Goal: Task Accomplishment & Management: Manage account settings

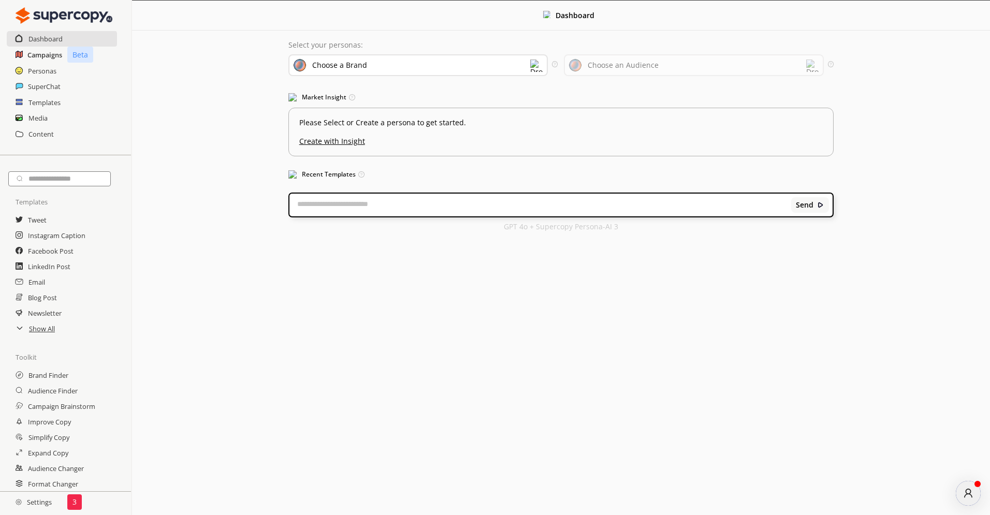
click at [50, 54] on h2 "Campaigns" at bounding box center [44, 55] width 35 height 16
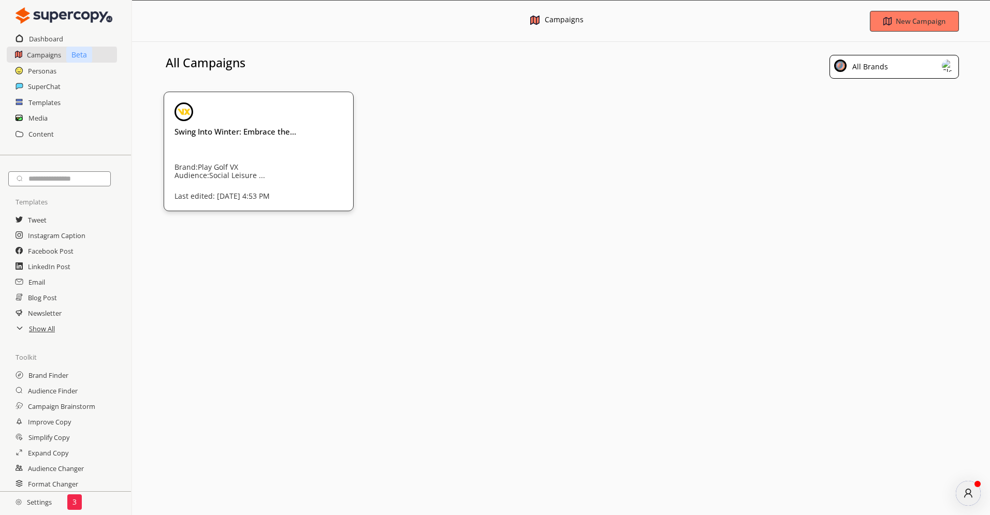
click at [45, 503] on h2 "Settings" at bounding box center [33, 502] width 67 height 21
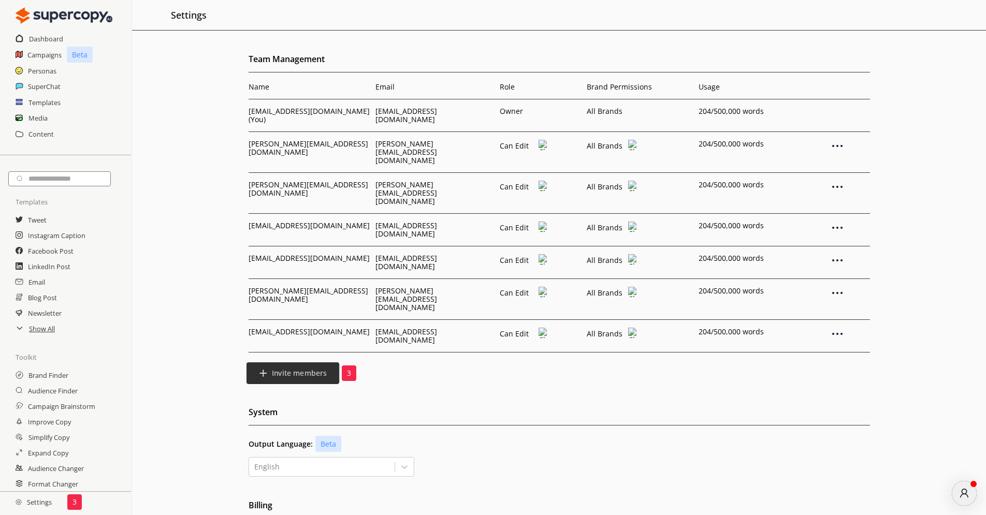
click at [314, 369] on b "Invite members" at bounding box center [298, 374] width 55 height 10
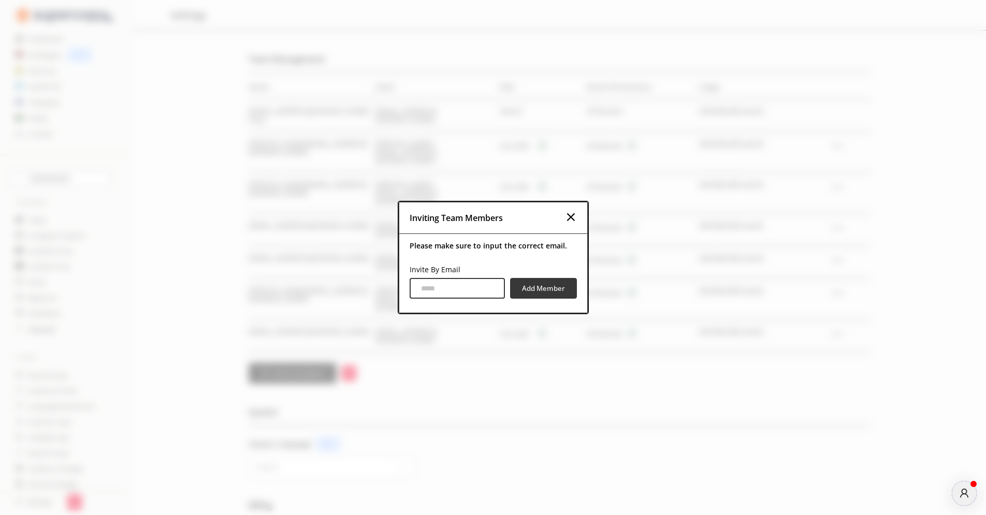
click at [442, 295] on input "Invite By Email" at bounding box center [457, 288] width 95 height 21
click at [494, 289] on input "****" at bounding box center [457, 288] width 95 height 21
type input "**********"
click at [551, 295] on button "Add Member" at bounding box center [543, 289] width 70 height 22
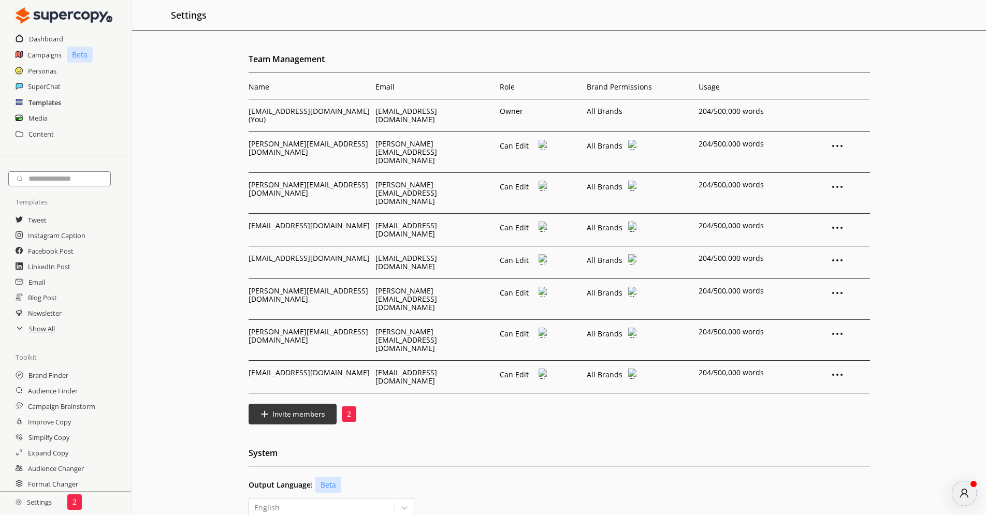
click at [47, 104] on h2 "Templates" at bounding box center [44, 103] width 33 height 16
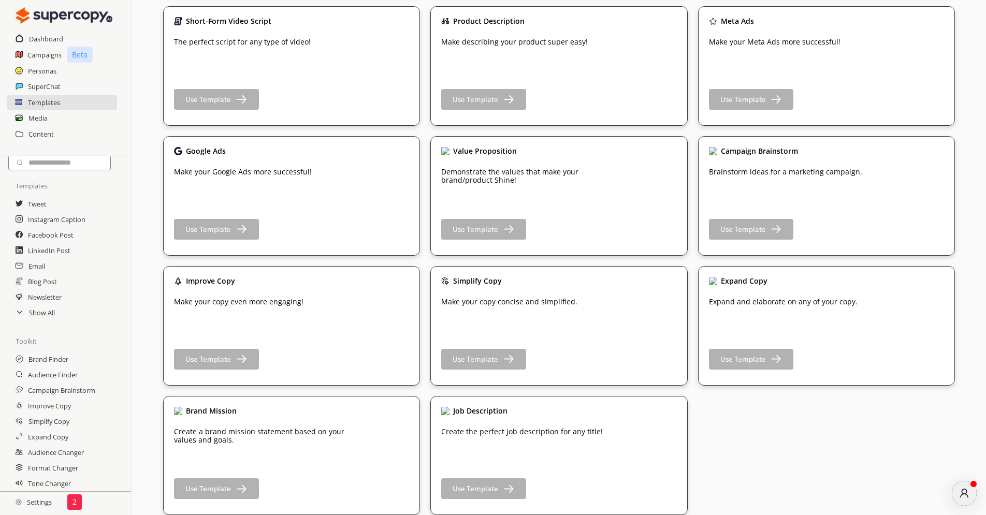
scroll to position [16, 0]
click at [42, 508] on h2 "Settings" at bounding box center [33, 502] width 67 height 21
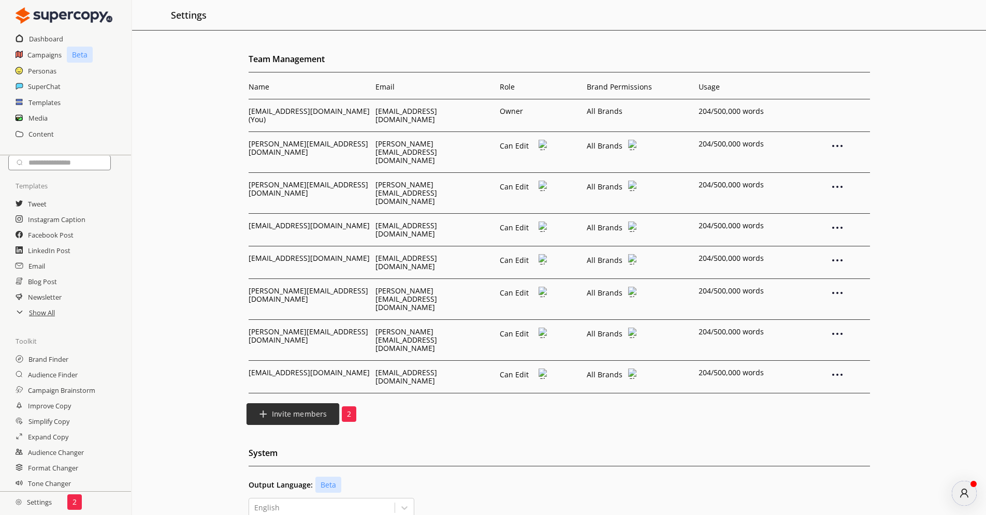
click at [322, 410] on b "Invite members" at bounding box center [298, 415] width 55 height 10
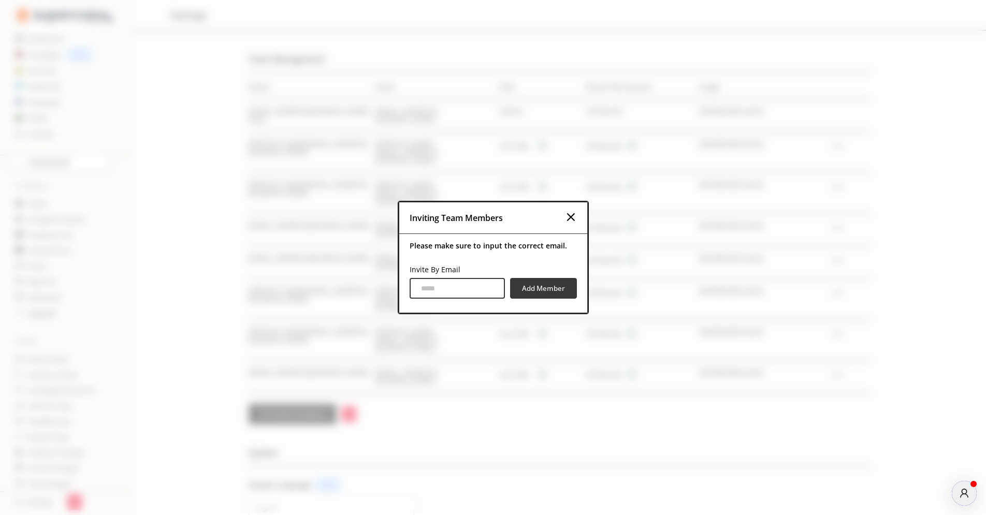
click at [576, 218] on img at bounding box center [571, 217] width 12 height 12
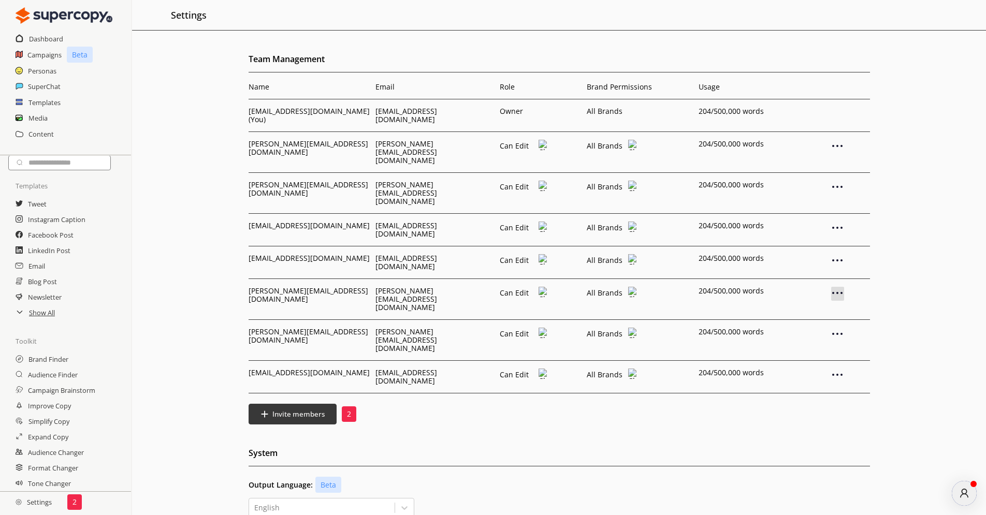
click at [839, 287] on img at bounding box center [837, 293] width 12 height 12
click at [835, 307] on p "Remove User" at bounding box center [837, 311] width 50 height 8
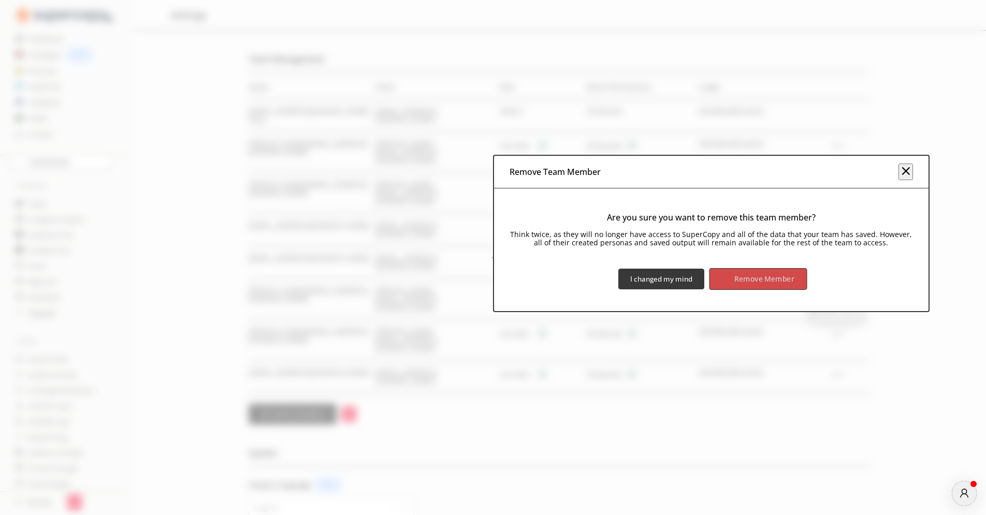
drag, startPoint x: 749, startPoint y: 280, endPoint x: 736, endPoint y: 282, distance: 13.2
click at [749, 280] on b "Remove Member" at bounding box center [764, 280] width 60 height 10
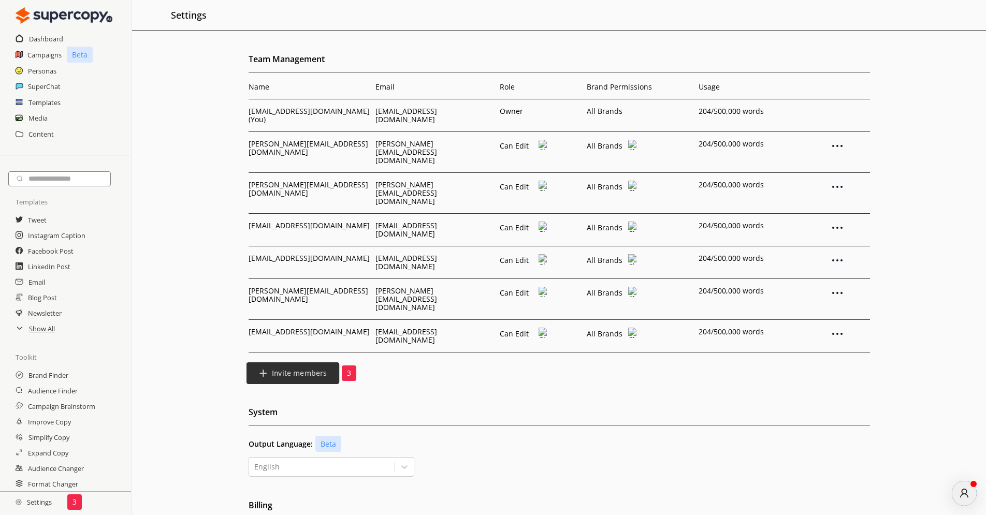
click at [294, 369] on b "Invite members" at bounding box center [298, 374] width 55 height 10
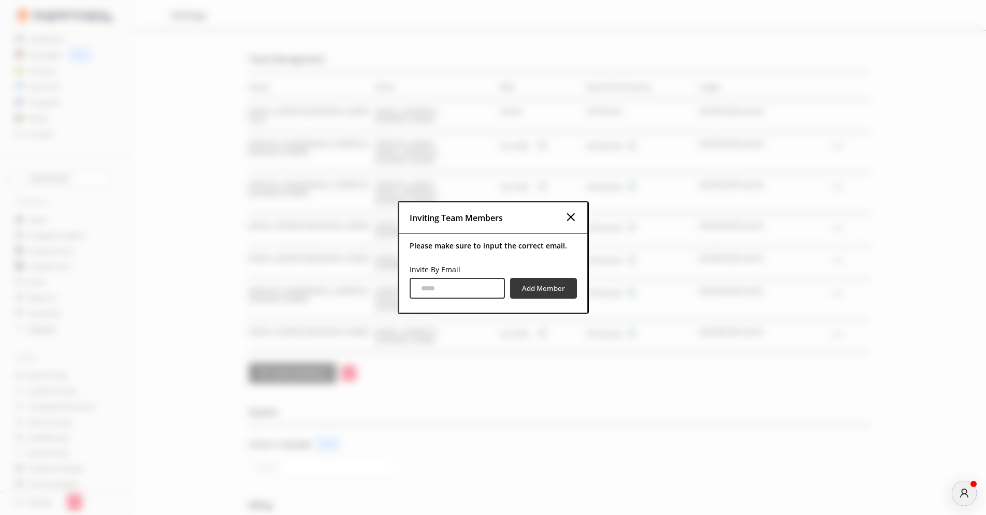
click at [430, 293] on input "Invite By Email" at bounding box center [457, 288] width 95 height 21
type input "**********"
click at [552, 299] on div "**********" at bounding box center [493, 282] width 188 height 49
drag, startPoint x: 555, startPoint y: 287, endPoint x: 567, endPoint y: 282, distance: 12.7
click at [556, 287] on b "Add Member" at bounding box center [543, 289] width 45 height 10
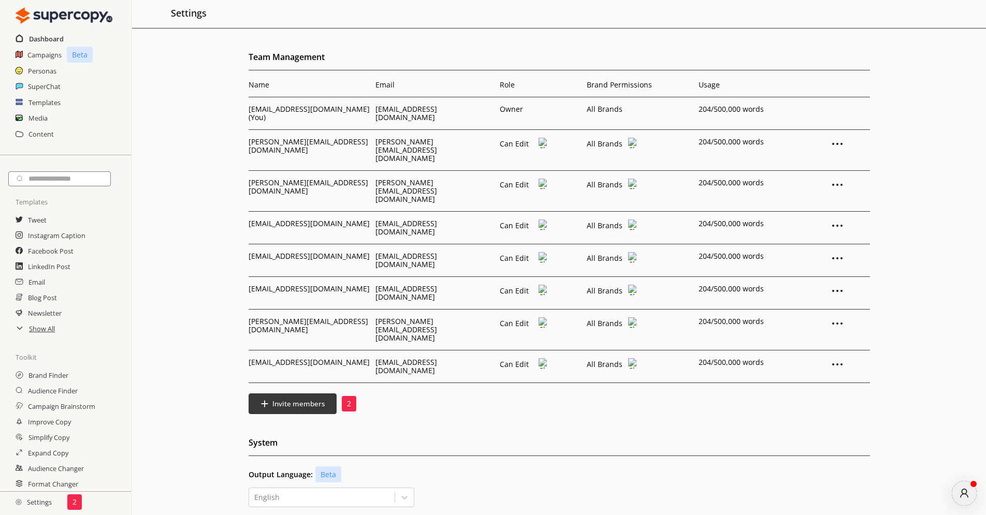
scroll to position [4, 0]
click at [54, 40] on h2 "Dashboard" at bounding box center [46, 39] width 35 height 16
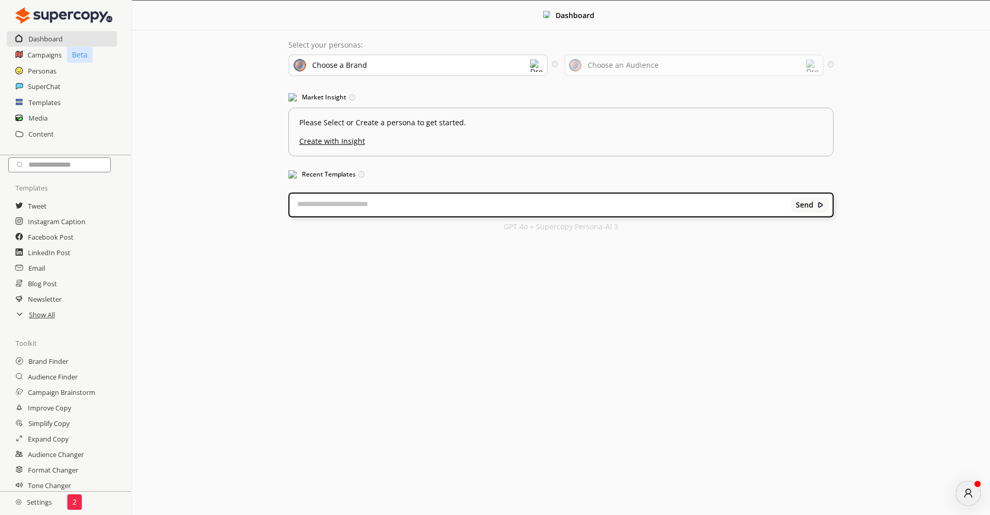
scroll to position [18, 0]
